Goal: Communication & Community: Answer question/provide support

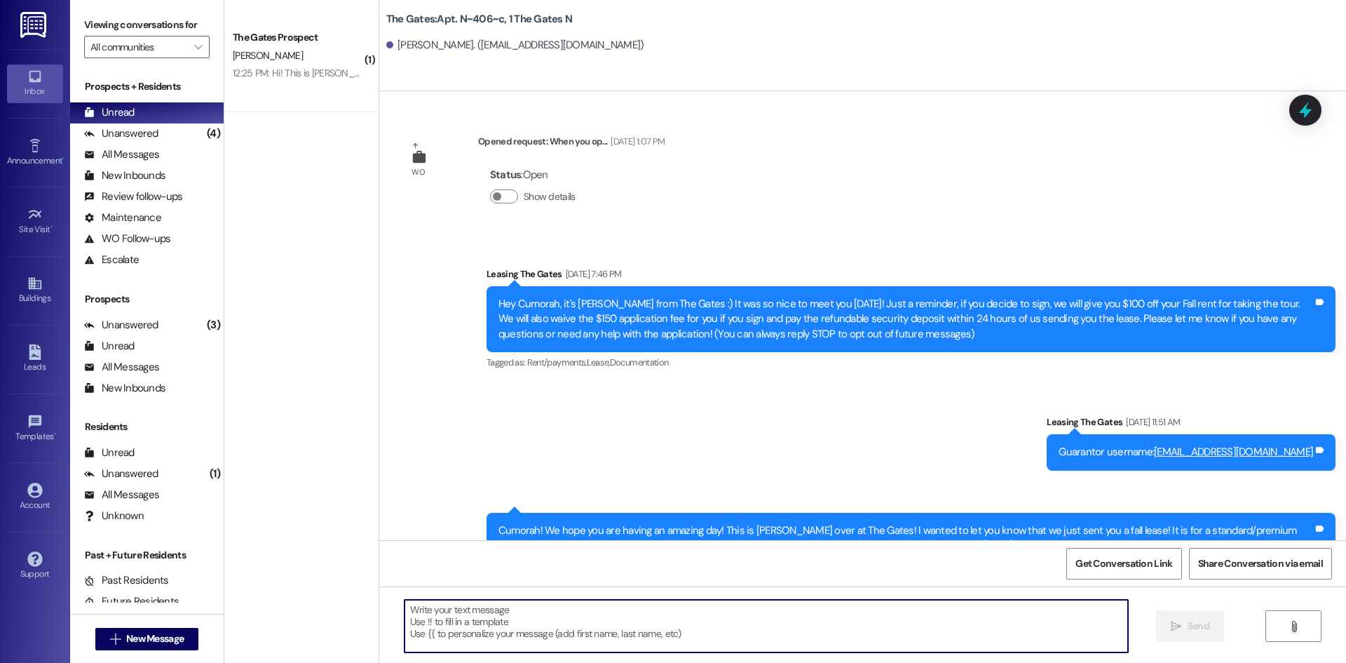
scroll to position [20552, 0]
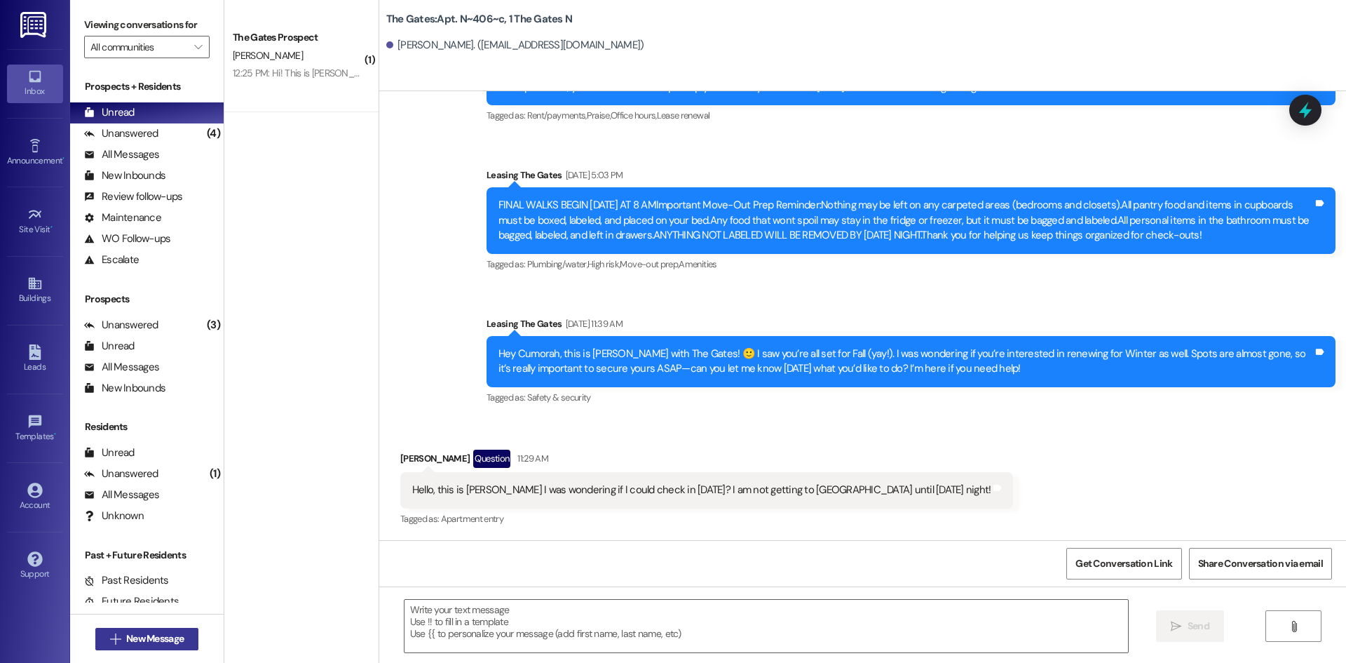
click at [171, 648] on button " New Message" at bounding box center [147, 639] width 104 height 22
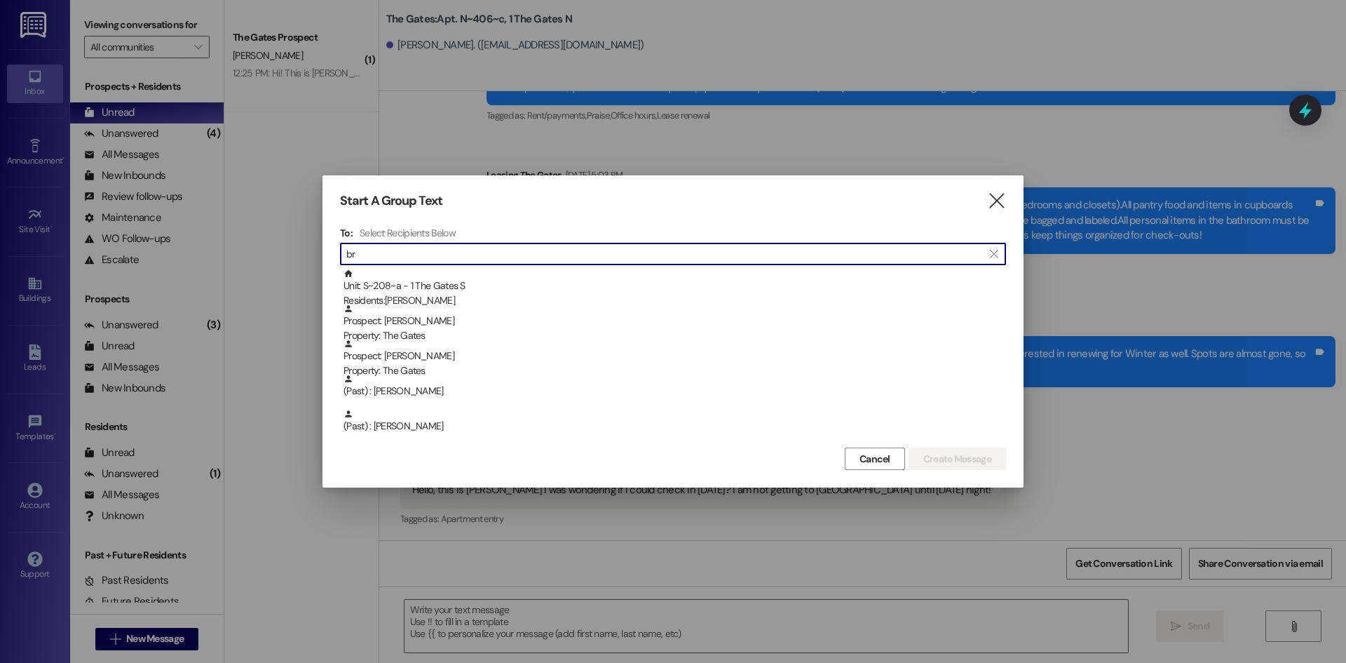
type input "b"
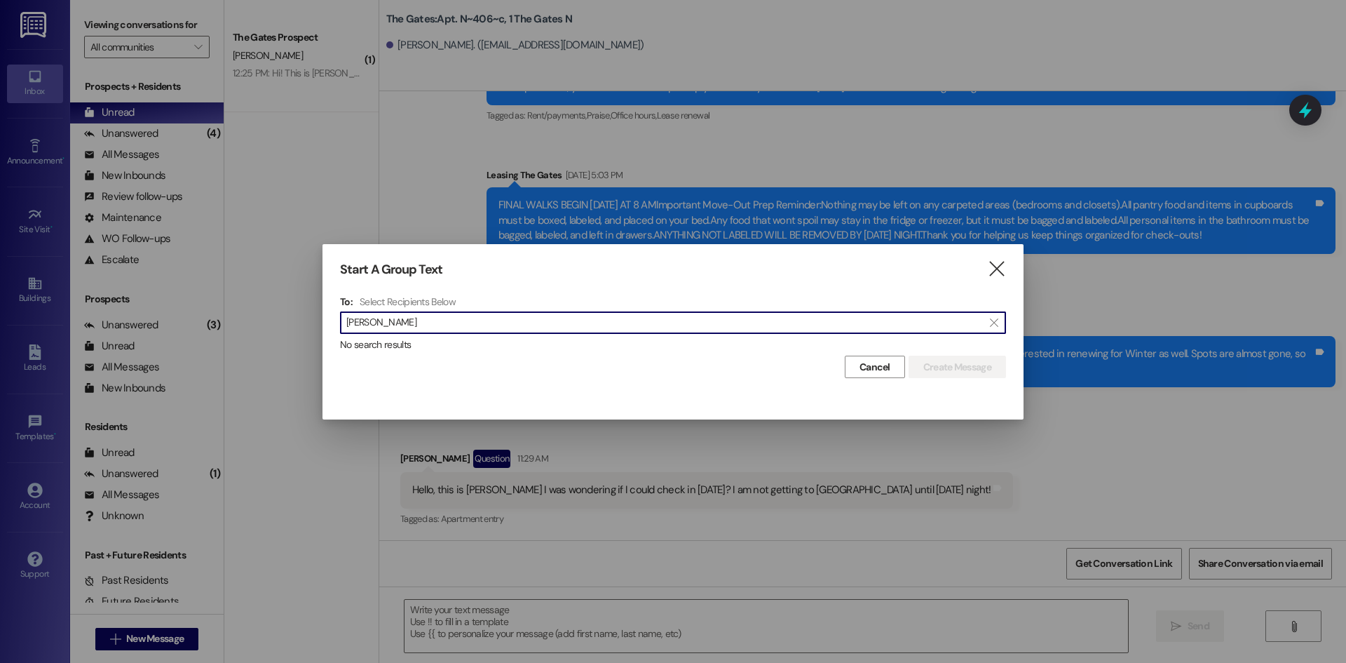
type input "[PERSON_NAME]"
click at [999, 269] on icon "" at bounding box center [996, 269] width 19 height 15
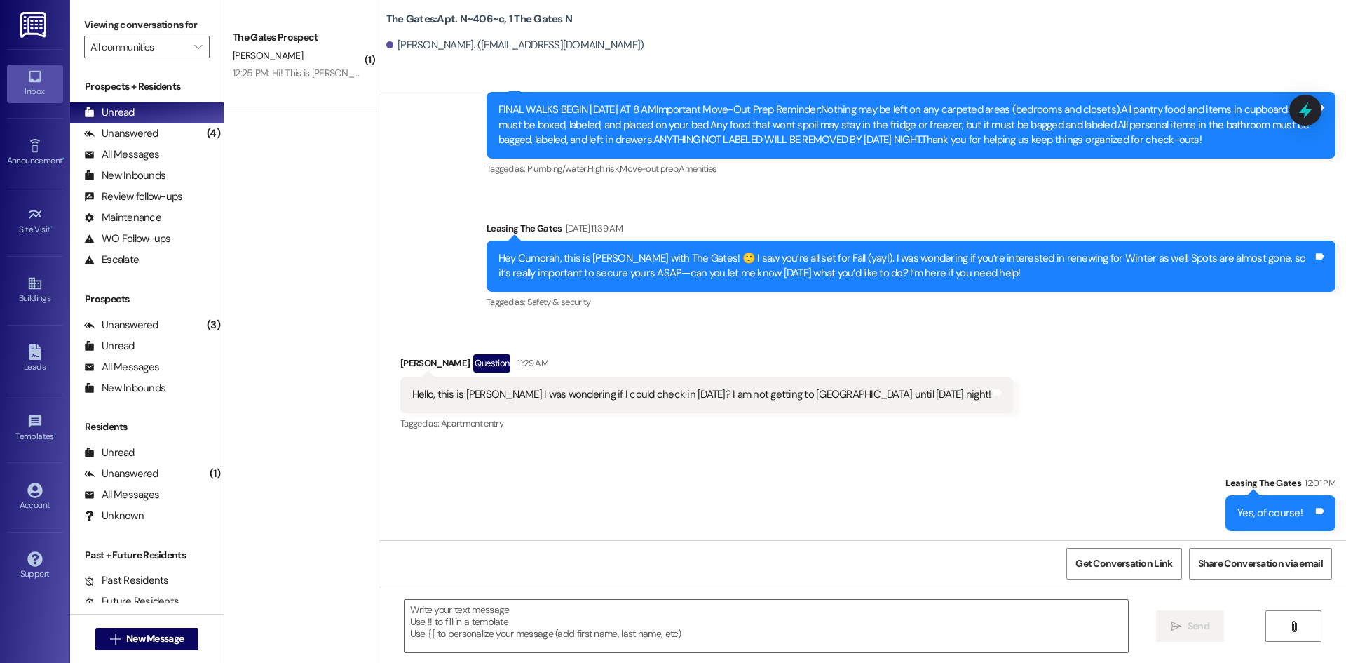
scroll to position [20649, 0]
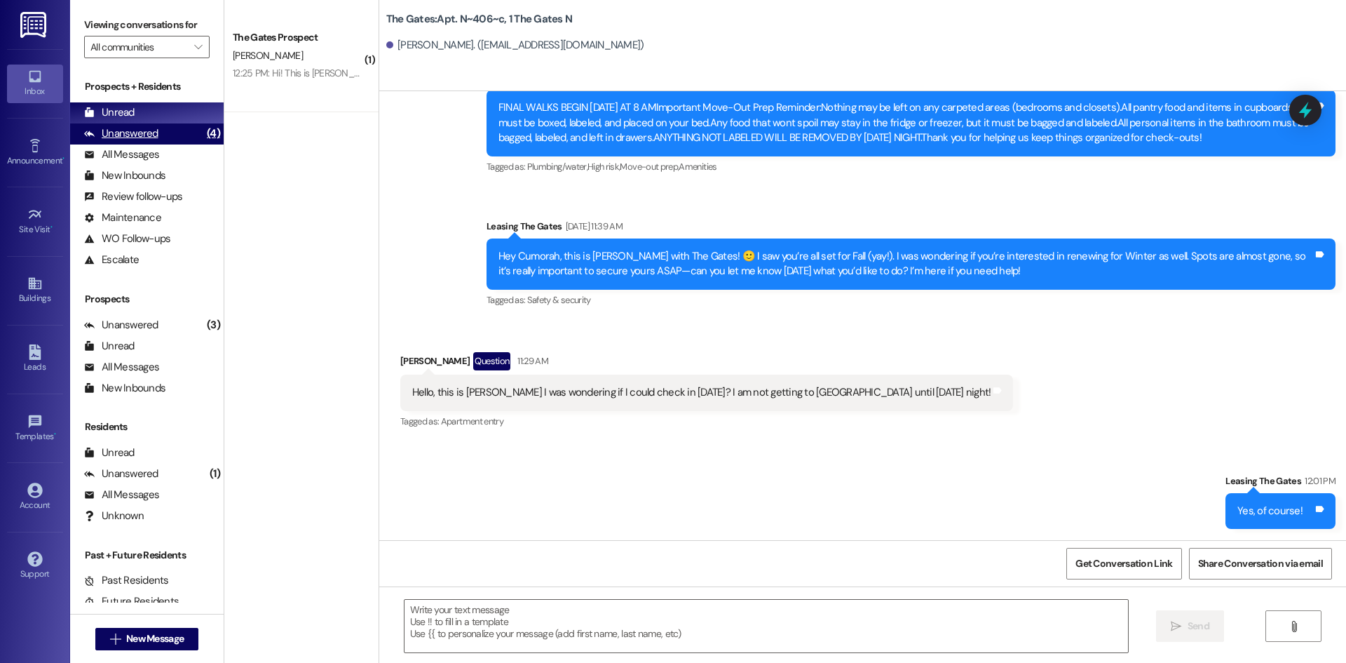
click at [149, 126] on div "Unanswered" at bounding box center [121, 133] width 74 height 15
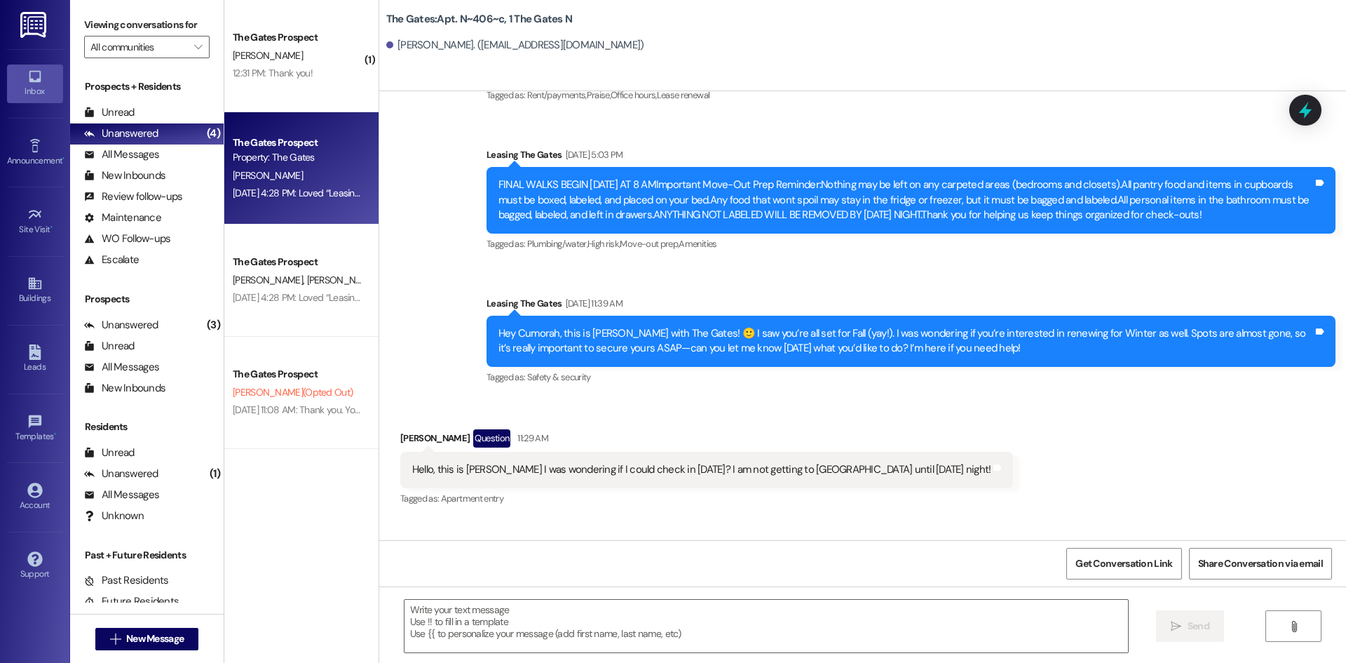
scroll to position [20551, 0]
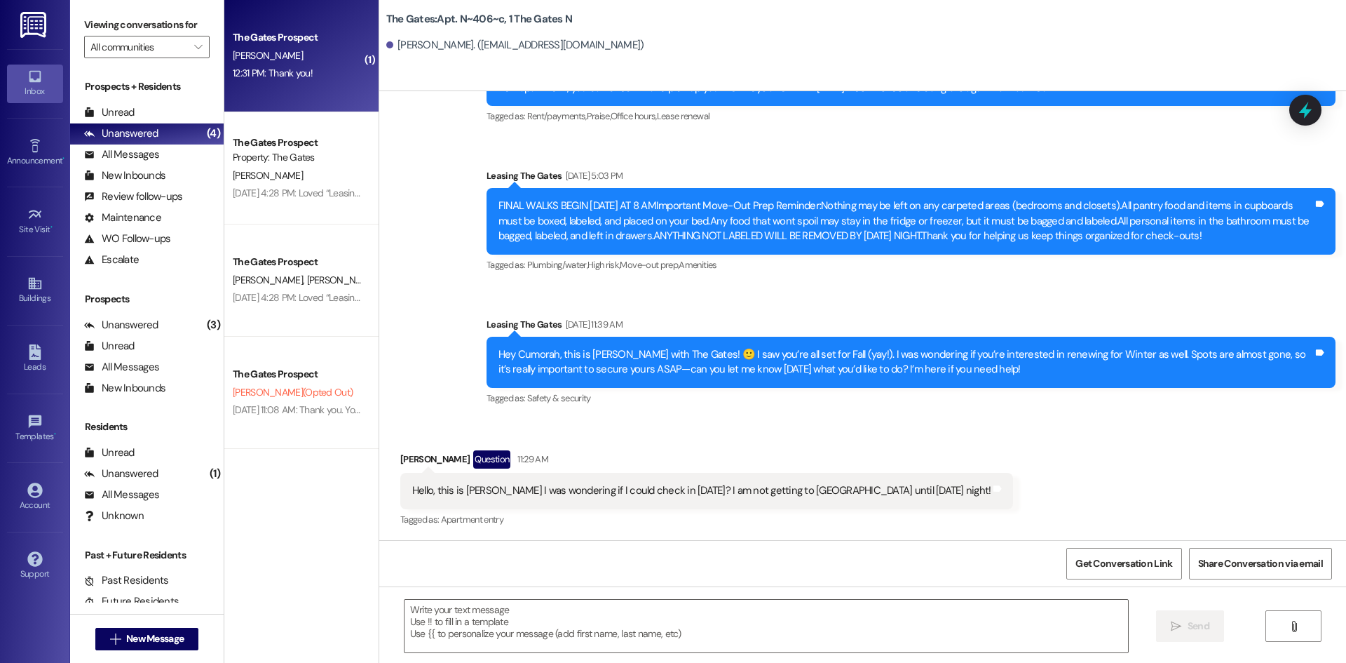
click at [271, 66] on div "12:31 PM: Thank you! 12:31 PM: Thank you!" at bounding box center [297, 74] width 133 height 18
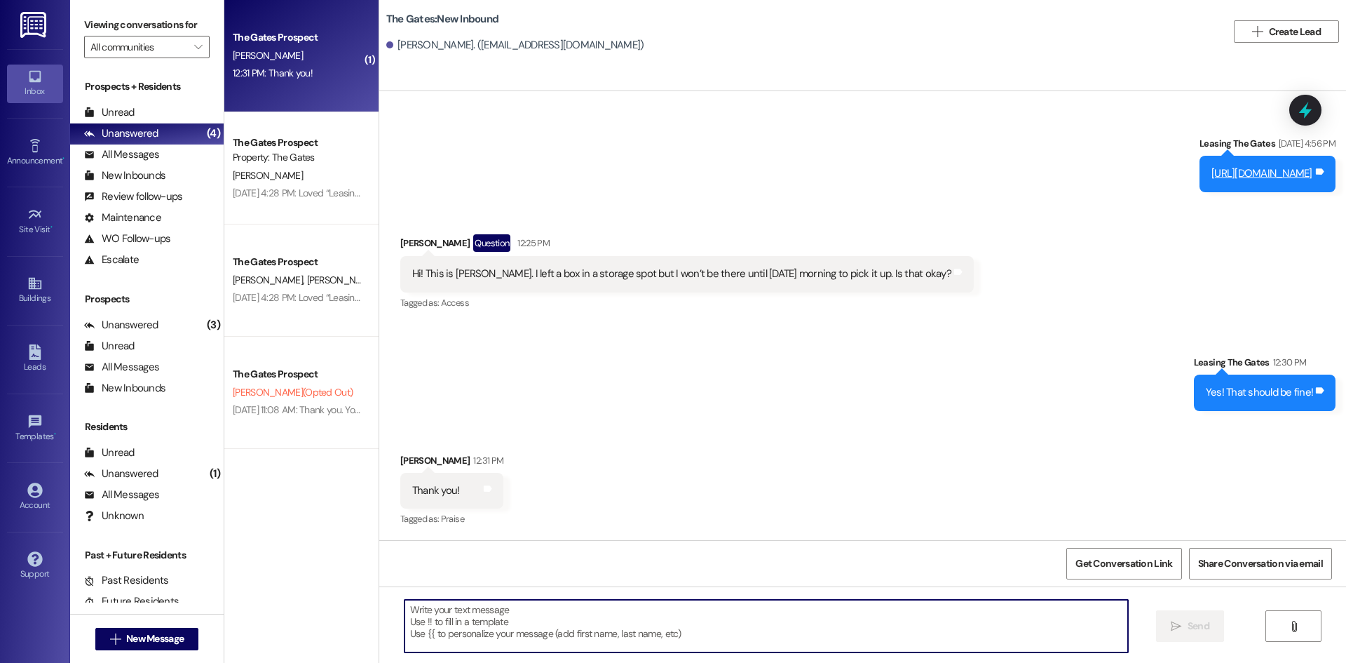
click at [405, 640] on textarea at bounding box center [767, 626] width 724 height 53
type textarea "Of course :)"
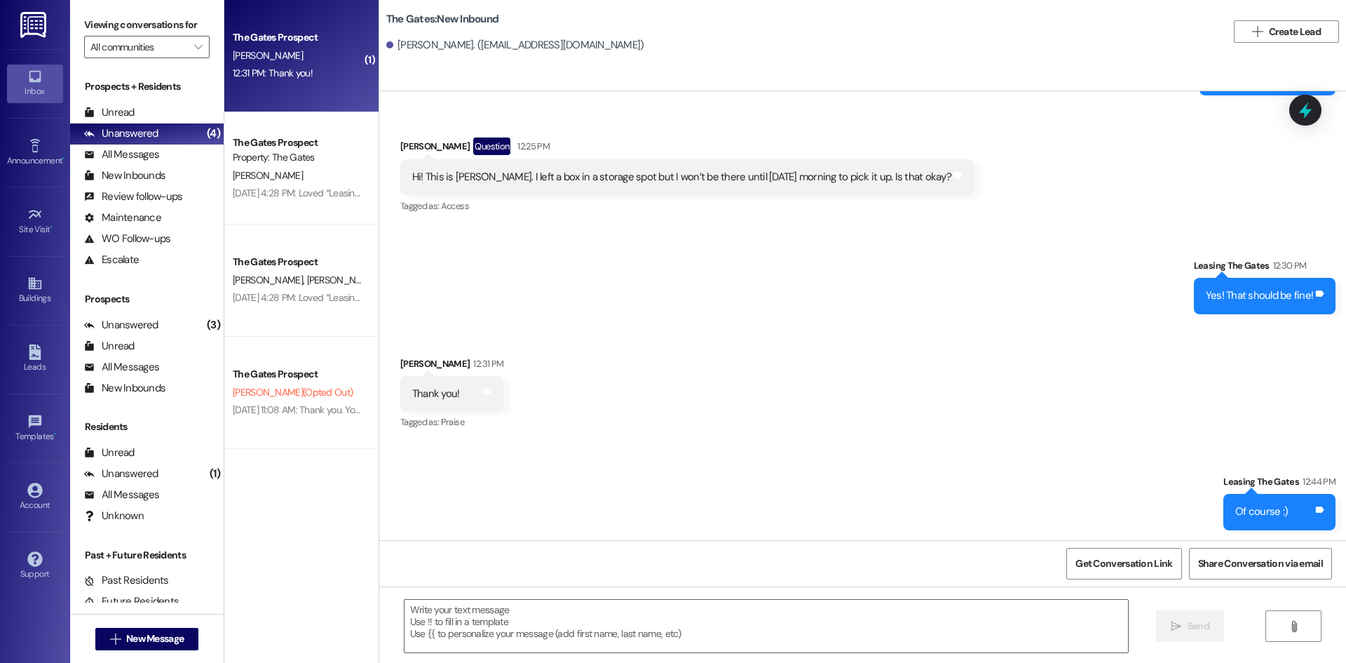
scroll to position [229, 0]
